Goal: Task Accomplishment & Management: Use online tool/utility

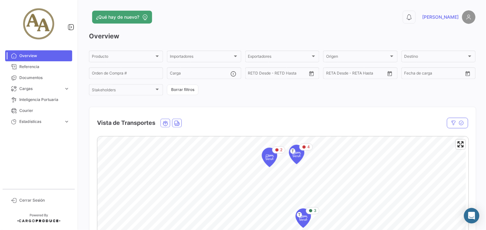
click at [342, 122] on mat-card "Vista de Transportes En tránsito Estado Nave Nave Carga Agrupador por * Ref # B…" at bounding box center [282, 231] width 387 height 249
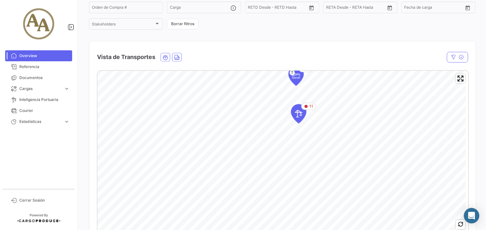
scroll to position [72, 0]
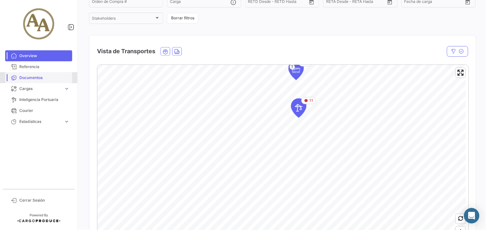
click at [45, 75] on span "Documentos" at bounding box center [44, 78] width 50 height 6
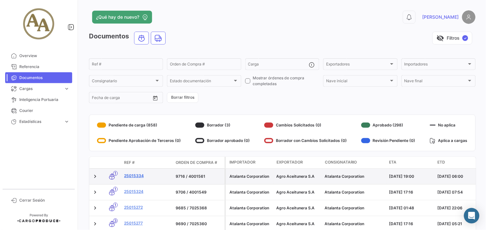
click at [132, 173] on link "25015334" at bounding box center [147, 176] width 46 height 6
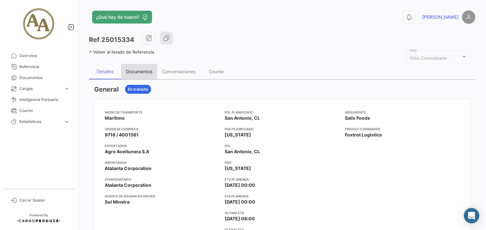
click at [130, 72] on div "Documentos" at bounding box center [139, 71] width 26 height 5
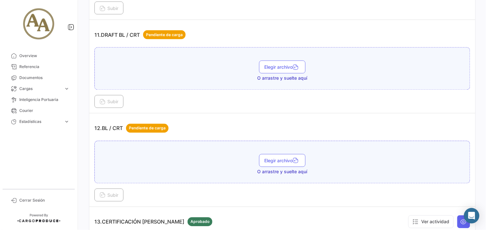
scroll to position [1360, 0]
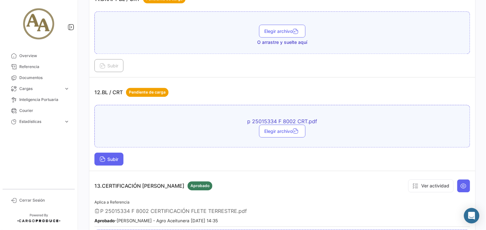
click at [120, 159] on button "Subir" at bounding box center [108, 159] width 29 height 13
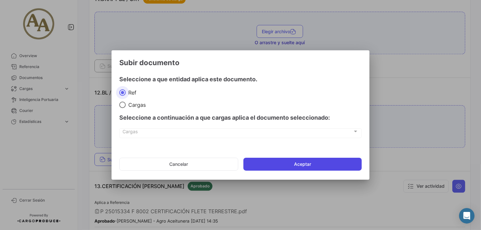
click at [278, 167] on button "Aceptar" at bounding box center [302, 164] width 118 height 13
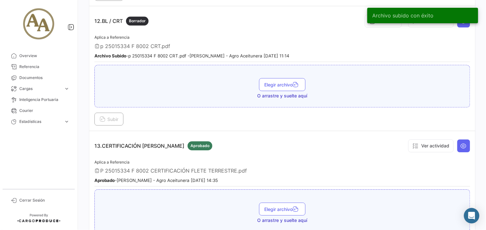
scroll to position [1396, 0]
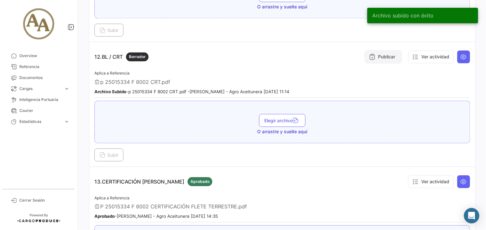
click at [383, 55] on button "Publicar" at bounding box center [383, 56] width 37 height 13
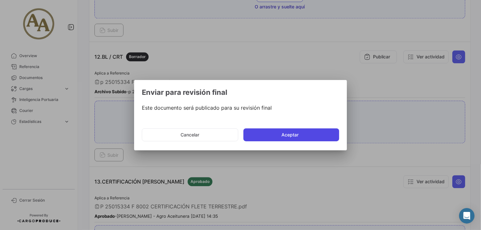
click at [312, 130] on button "Aceptar" at bounding box center [291, 134] width 96 height 13
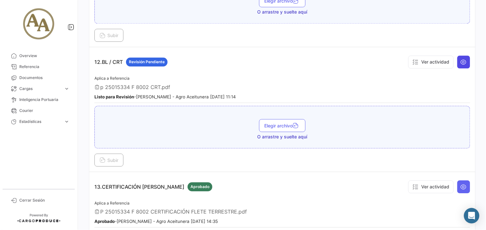
click at [457, 62] on button at bounding box center [463, 61] width 13 height 13
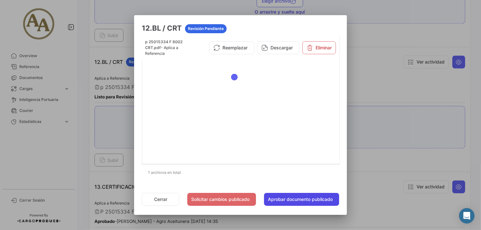
click at [298, 203] on button "Aprobar documento publicado" at bounding box center [301, 199] width 75 height 13
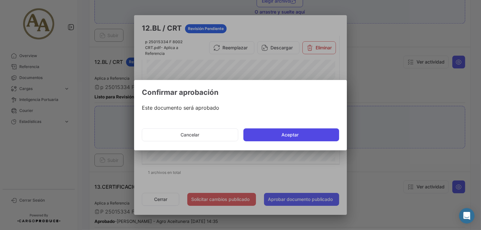
click at [296, 136] on button "Aceptar" at bounding box center [291, 134] width 96 height 13
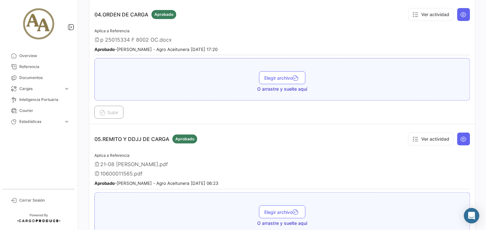
scroll to position [394, 0]
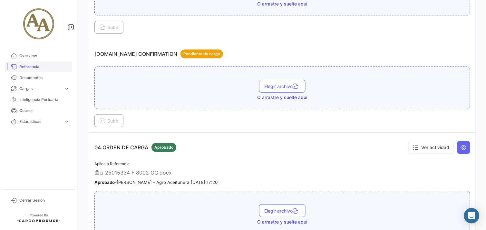
click at [34, 69] on span "Referencia" at bounding box center [44, 67] width 50 height 6
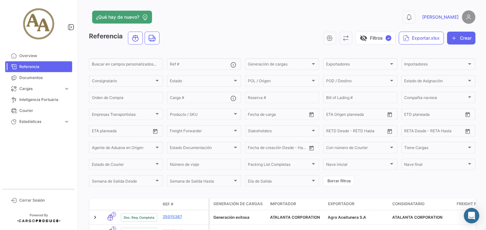
scroll to position [107, 0]
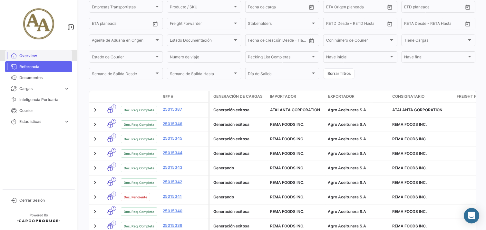
click at [41, 56] on span "Overview" at bounding box center [44, 56] width 50 height 6
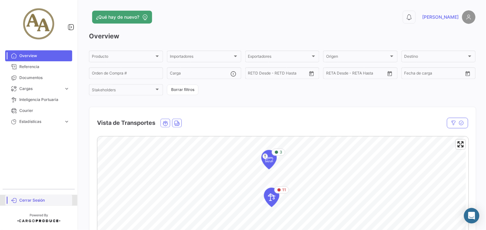
click at [38, 204] on link "Cerrar Sesión" at bounding box center [38, 200] width 67 height 11
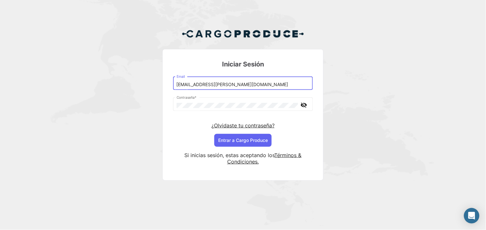
drag, startPoint x: 237, startPoint y: 85, endPoint x: 115, endPoint y: 81, distance: 121.9
click at [115, 81] on div "Iniciar Sesión [EMAIL_ADDRESS][PERSON_NAME][DOMAIN_NAME] Email Contraseña * vis…" at bounding box center [243, 107] width 486 height 214
type input "[EMAIL_ADDRESS][PERSON_NAME][DOMAIN_NAME]"
click at [250, 138] on button "Entrar a Cargo Produce" at bounding box center [242, 140] width 57 height 13
